Goal: Information Seeking & Learning: Learn about a topic

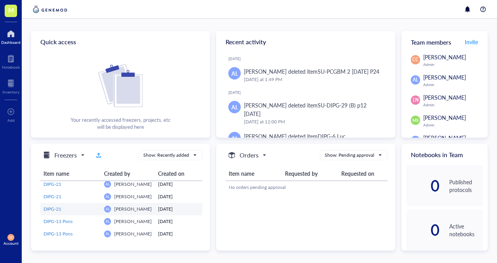
scroll to position [27, 0]
click at [8, 88] on div at bounding box center [10, 83] width 17 height 12
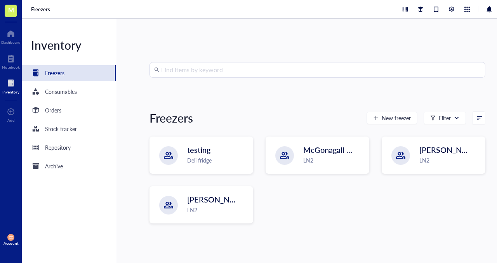
click at [206, 72] on input "search" at bounding box center [320, 69] width 319 height 15
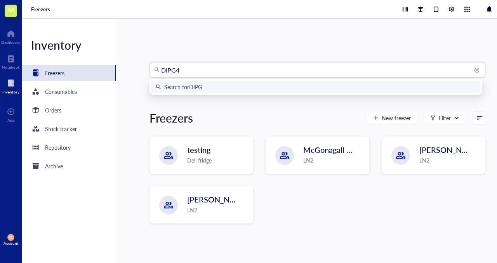
type input "DIPG48"
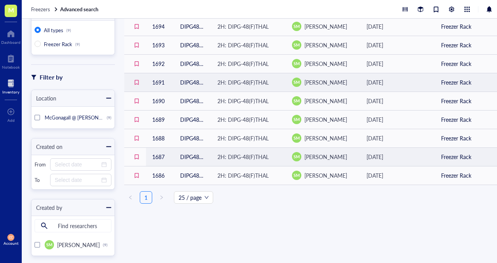
scroll to position [69, 0]
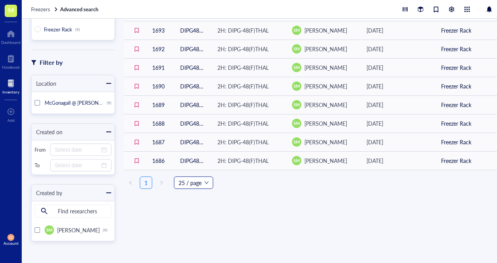
click at [206, 187] on span "25 / page" at bounding box center [193, 183] width 30 height 12
click at [203, 208] on div "50 / page" at bounding box center [193, 210] width 27 height 9
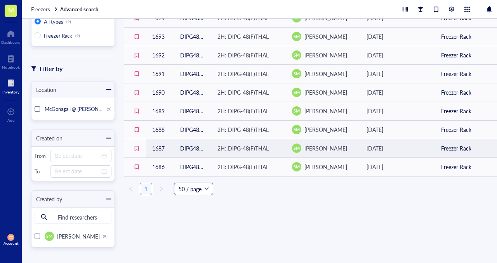
scroll to position [64, 0]
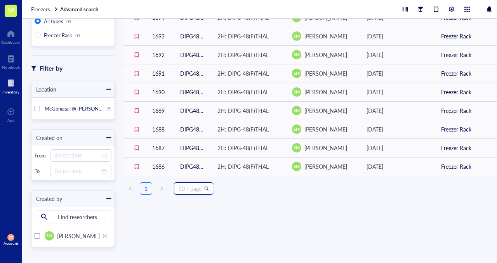
click at [206, 189] on span "50 / page" at bounding box center [193, 189] width 30 height 12
click at [190, 207] on div "25 / page" at bounding box center [193, 204] width 27 height 9
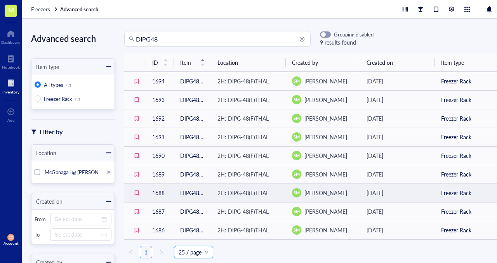
scroll to position [8, 0]
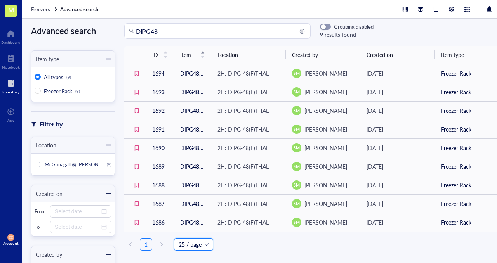
click at [11, 90] on div "Inventory" at bounding box center [10, 92] width 17 height 5
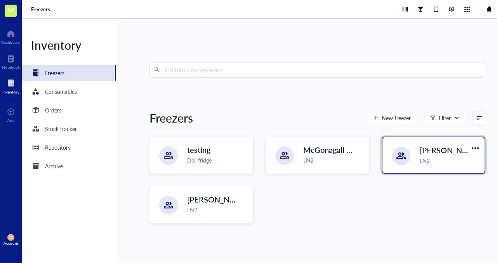
click at [425, 153] on span "[PERSON_NAME]-A" at bounding box center [454, 150] width 70 height 11
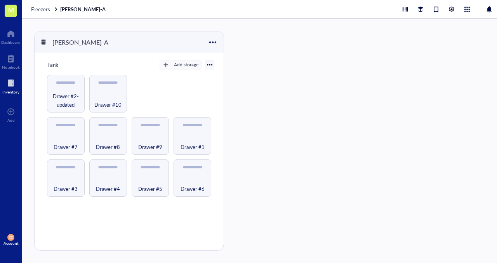
click at [7, 88] on div at bounding box center [10, 83] width 17 height 12
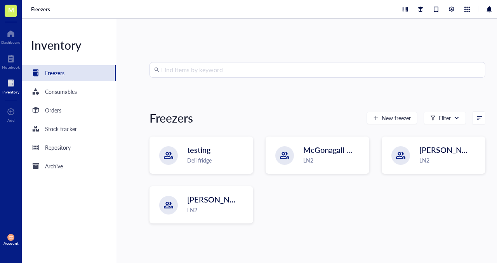
click at [192, 71] on input "search" at bounding box center [320, 69] width 319 height 15
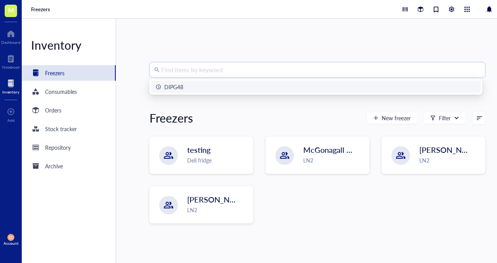
click at [189, 86] on div "DIPG48" at bounding box center [316, 87] width 320 height 9
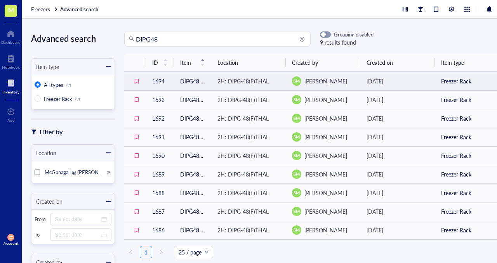
click at [184, 82] on td "DIPG48(F)THAL [DATE] P3" at bounding box center [192, 81] width 37 height 19
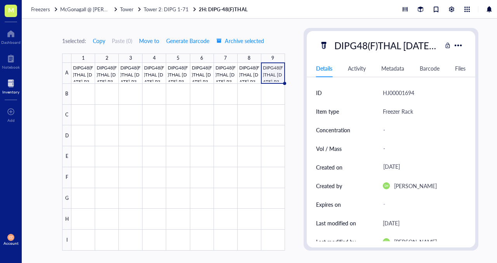
click at [7, 83] on div at bounding box center [10, 83] width 17 height 12
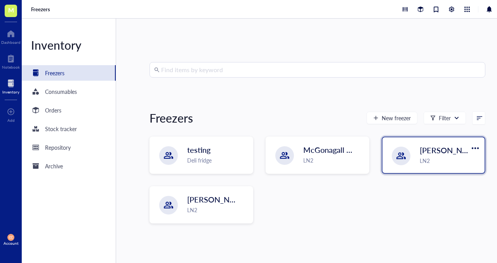
click at [448, 158] on div "LN2" at bounding box center [449, 160] width 60 height 9
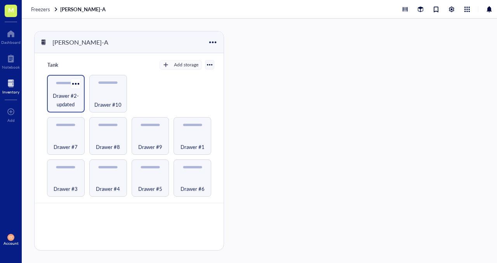
click at [72, 101] on span "Drawer #2-updated" at bounding box center [66, 100] width 30 height 17
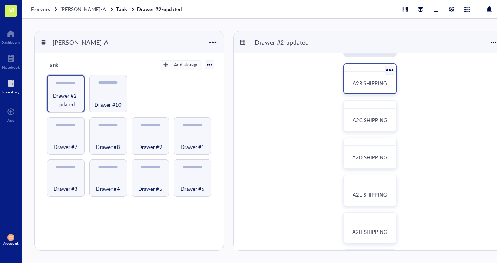
scroll to position [27, 0]
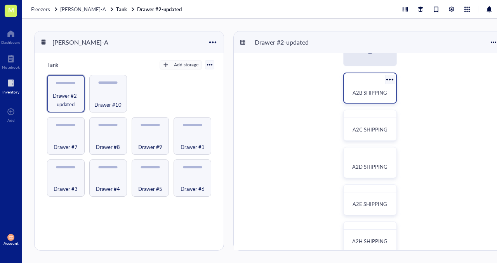
click at [369, 97] on div "A2B SHIPPING" at bounding box center [370, 92] width 46 height 17
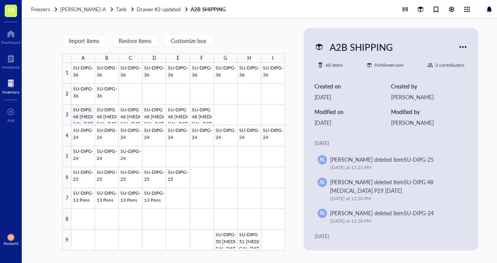
click at [80, 118] on div at bounding box center [177, 157] width 213 height 188
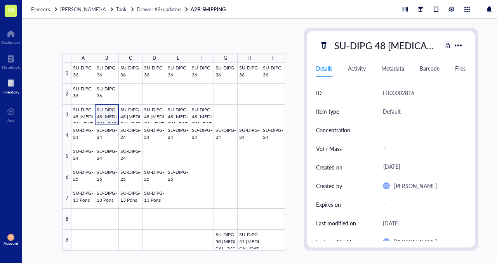
click at [111, 119] on div at bounding box center [177, 157] width 213 height 188
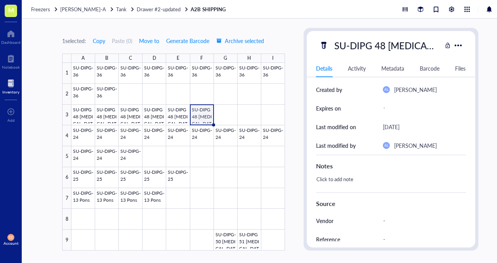
scroll to position [178, 0]
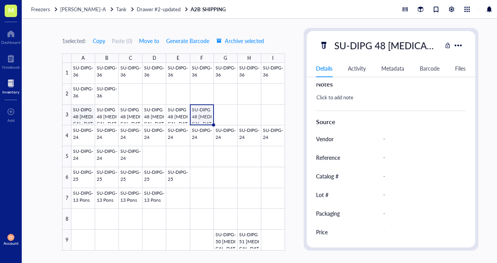
click at [81, 118] on div at bounding box center [177, 157] width 213 height 188
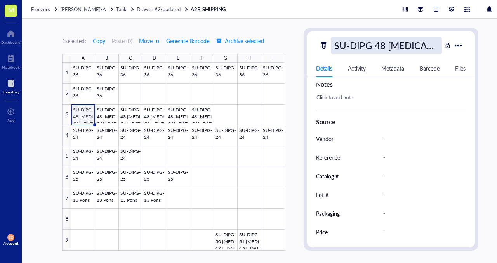
click at [365, 43] on div "SU-DIPG 48 [MEDICAL_DATA] P29 [DATE]" at bounding box center [386, 45] width 111 height 16
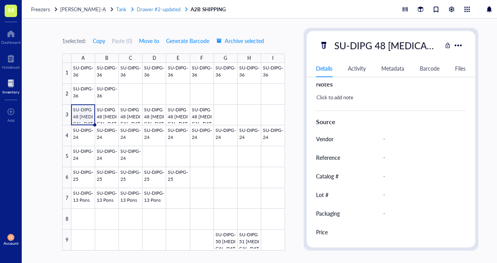
click at [144, 6] on span "Drawer #2-updated" at bounding box center [159, 8] width 44 height 7
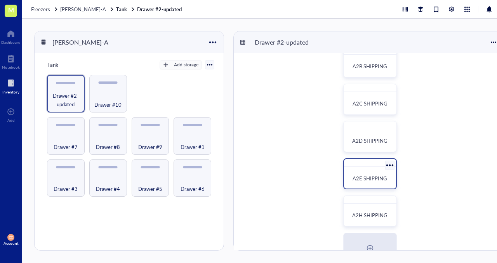
scroll to position [82, 0]
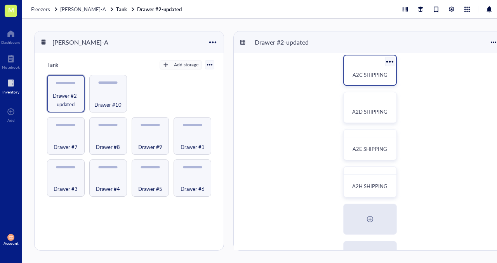
click at [374, 79] on div "A2C SHIPPING" at bounding box center [370, 74] width 46 height 17
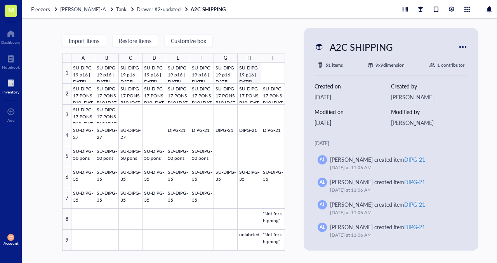
click at [248, 72] on div at bounding box center [177, 157] width 213 height 188
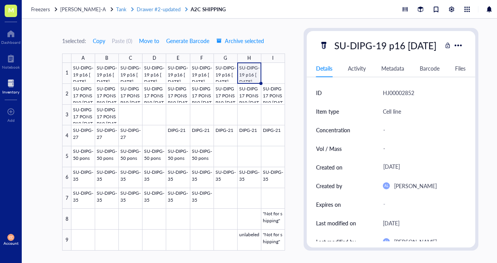
click at [165, 9] on span "Drawer #2-updated" at bounding box center [159, 8] width 44 height 7
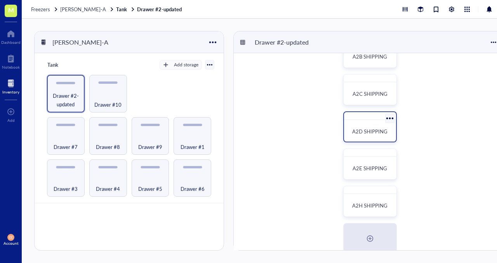
scroll to position [85, 0]
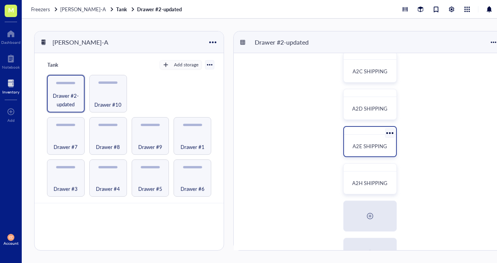
click at [375, 148] on span "A2E SHIPPING" at bounding box center [369, 145] width 35 height 7
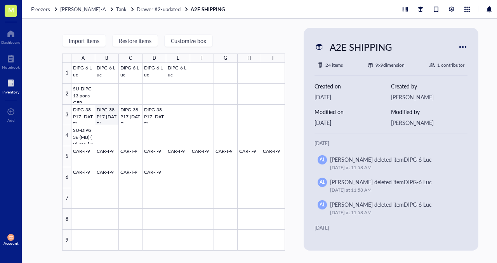
click at [105, 118] on div at bounding box center [177, 157] width 213 height 188
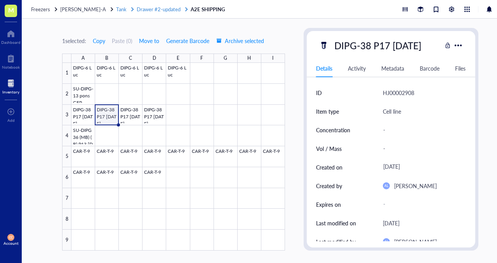
click at [156, 11] on span "Drawer #2-updated" at bounding box center [159, 8] width 44 height 7
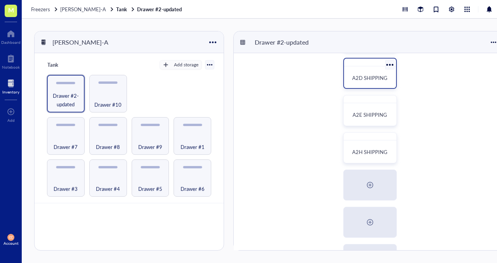
scroll to position [117, 0]
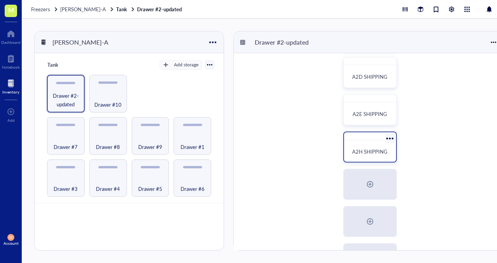
click at [369, 152] on span "A2H SHIPPING" at bounding box center [369, 151] width 35 height 7
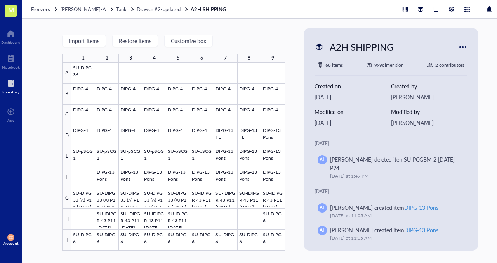
click at [137, 13] on div "Freezers [PERSON_NAME]-A Tank Drawer #2-updated A2H SHIPPING" at bounding box center [270, 9] width 497 height 19
click at [142, 12] on span "Drawer #2-updated" at bounding box center [159, 8] width 44 height 7
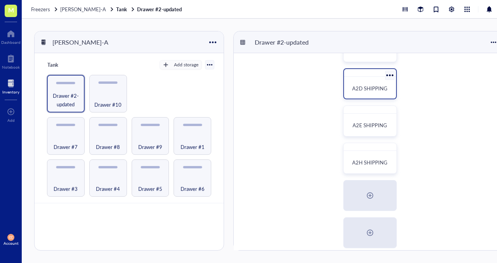
scroll to position [114, 0]
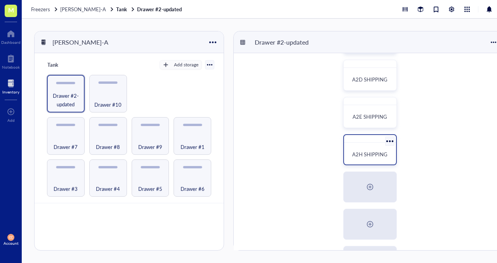
click at [371, 153] on span "A2H SHIPPING" at bounding box center [369, 154] width 35 height 7
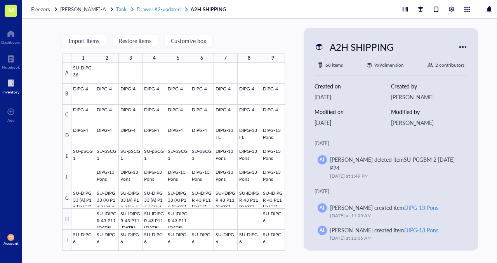
click at [147, 9] on span "Drawer #2-updated" at bounding box center [159, 8] width 44 height 7
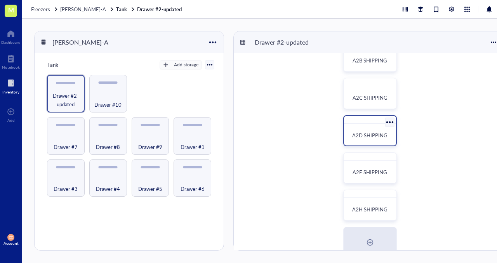
scroll to position [73, 0]
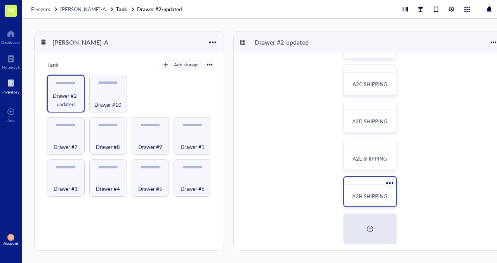
click at [377, 197] on span "A2H SHIPPING" at bounding box center [369, 195] width 35 height 7
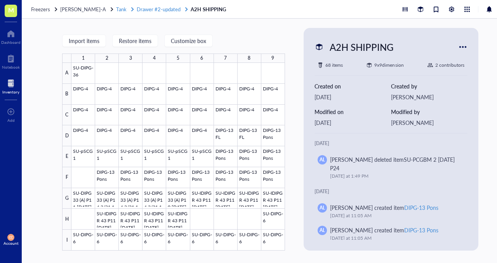
click at [151, 11] on span "Drawer #2-updated" at bounding box center [159, 8] width 44 height 7
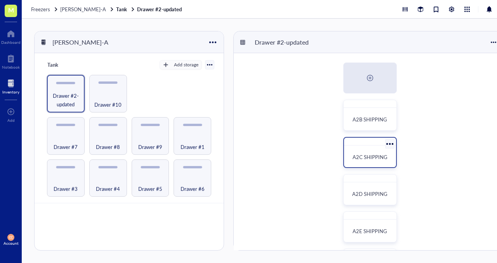
scroll to position [8, 0]
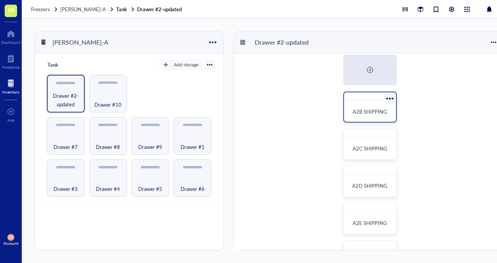
click at [372, 114] on span "A2B SHIPPING" at bounding box center [369, 111] width 35 height 7
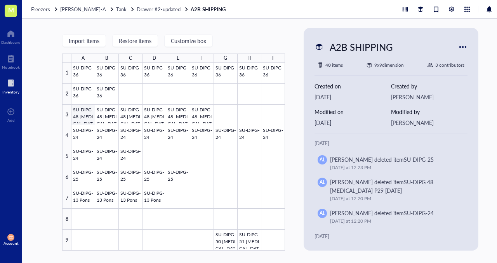
click at [83, 118] on div at bounding box center [177, 157] width 213 height 188
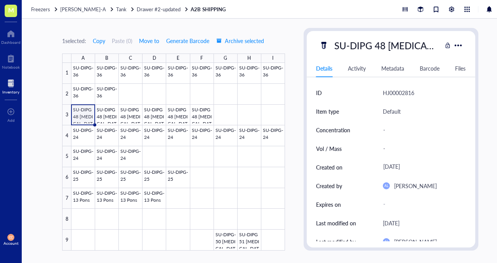
click at [362, 67] on div "Activity" at bounding box center [357, 68] width 18 height 9
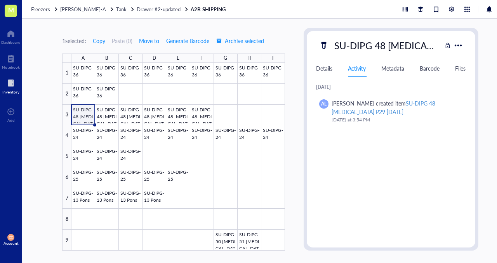
click at [389, 69] on div "Metadata" at bounding box center [392, 68] width 23 height 9
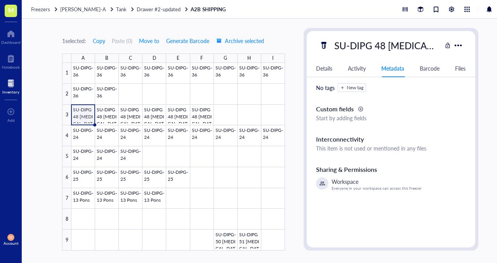
click at [324, 71] on div "Details" at bounding box center [324, 68] width 16 height 9
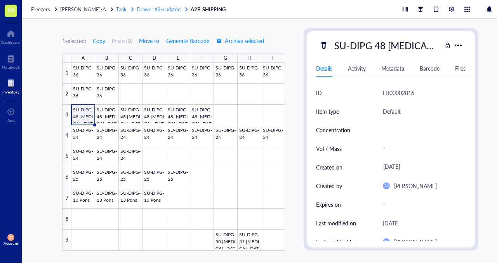
click at [148, 12] on span "Drawer #2-updated" at bounding box center [159, 8] width 44 height 7
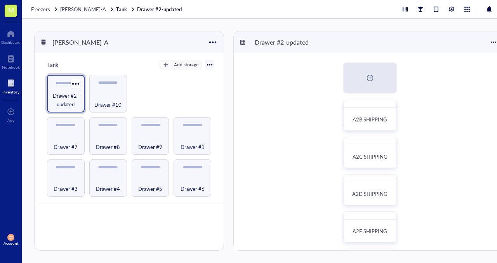
click at [63, 99] on span "Drawer #2-updated" at bounding box center [66, 100] width 30 height 17
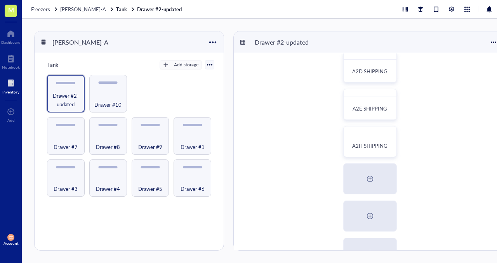
scroll to position [119, 0]
click at [63, 95] on span "Drawer #2-updated" at bounding box center [66, 100] width 30 height 17
